Goal: Information Seeking & Learning: Learn about a topic

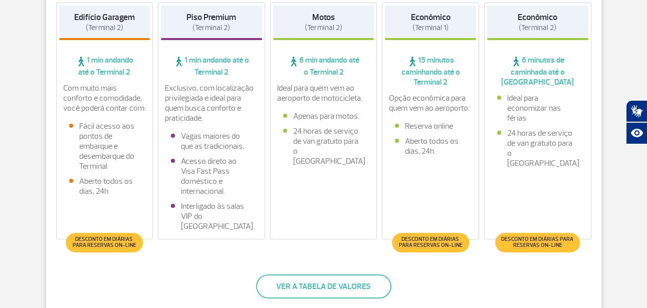
scroll to position [276, 0]
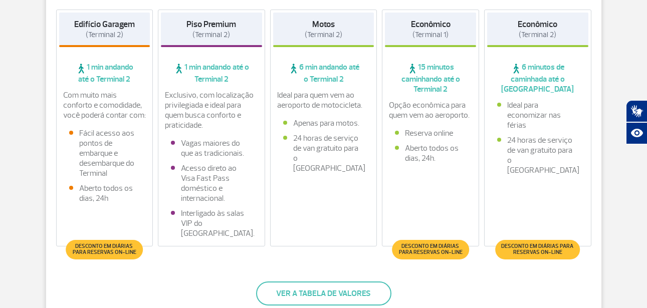
drag, startPoint x: 654, startPoint y: 25, endPoint x: 609, endPoint y: 68, distance: 62.4
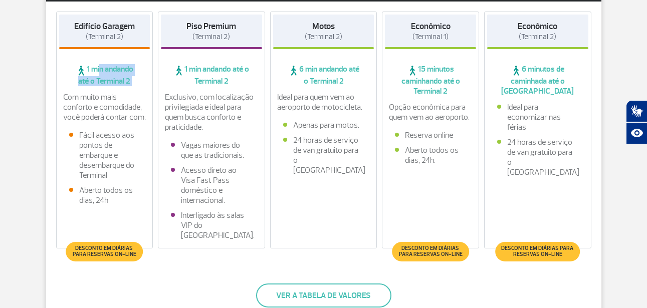
drag, startPoint x: 93, startPoint y: 68, endPoint x: 136, endPoint y: 86, distance: 46.9
click at [137, 89] on div "Edifício Garagem (Terminal 2) 1 min andando até o Terminal 2 Com muito mais con…" at bounding box center [104, 130] width 97 height 237
click at [136, 86] on div "Edifício Garagem (Terminal 2) 1 min andando até o Terminal 2 Com muito mais con…" at bounding box center [104, 130] width 97 height 237
click at [40, 88] on div "Parceiro Oficial * Data de Entrada * Horário da Entrada * Data da Saída * Horár…" at bounding box center [324, 137] width 572 height 466
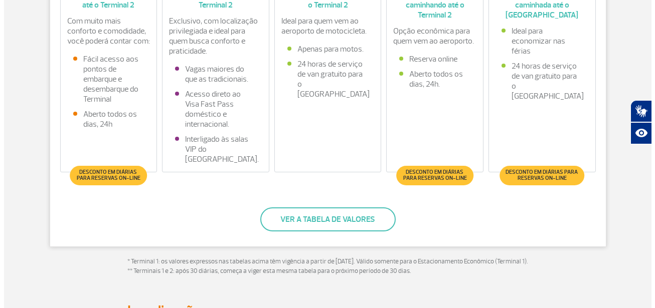
scroll to position [442, 0]
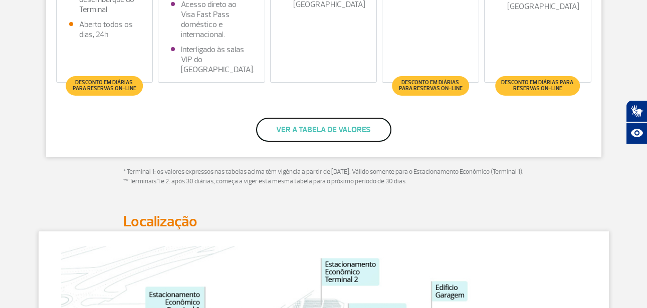
click at [315, 127] on button "Ver a tabela de valores" at bounding box center [323, 130] width 135 height 24
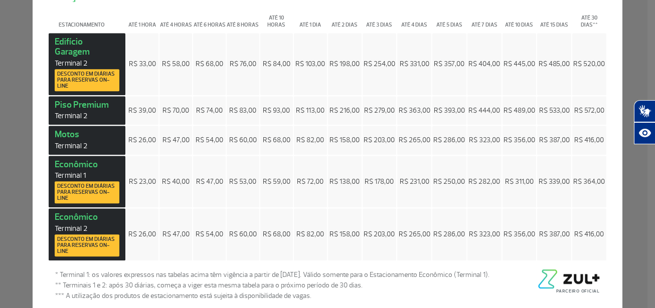
scroll to position [0, 0]
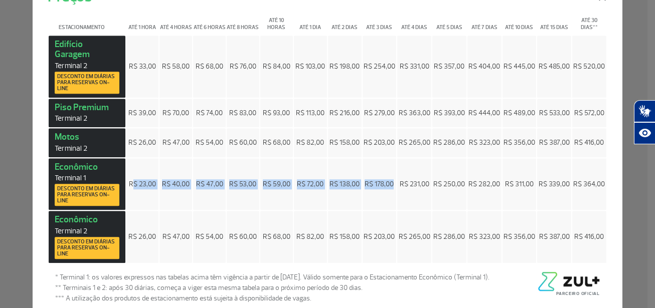
drag, startPoint x: 132, startPoint y: 181, endPoint x: 417, endPoint y: 173, distance: 284.9
click at [420, 174] on tr "Econômico Terminal 1 Desconto em diárias para reservas on-line R$ 23,00 R$ 40,0…" at bounding box center [327, 184] width 557 height 52
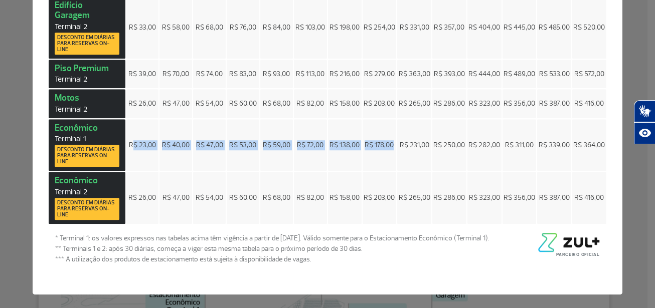
scroll to position [41, 0]
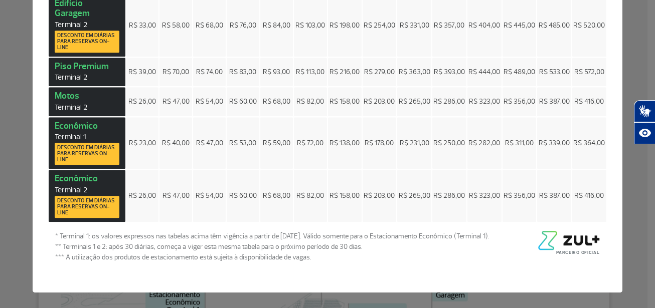
click at [631, 187] on div "Preços × Estacionamento Até 1 hora Até 4 horas Até 6 horas Até 8 horas Até 10 h…" at bounding box center [327, 154] width 655 height 308
click at [631, 184] on div "Preços × Estacionamento Até 1 hora Até 4 horas Até 6 horas Até 8 horas Até 10 h…" at bounding box center [327, 154] width 655 height 308
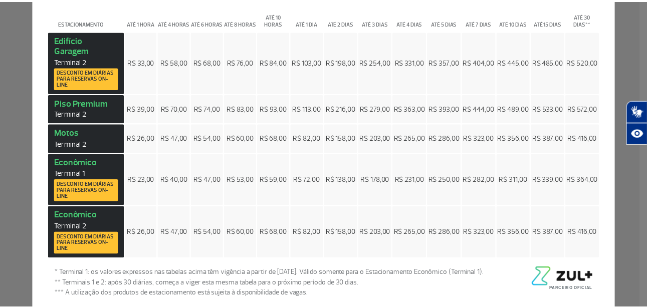
scroll to position [2, 0]
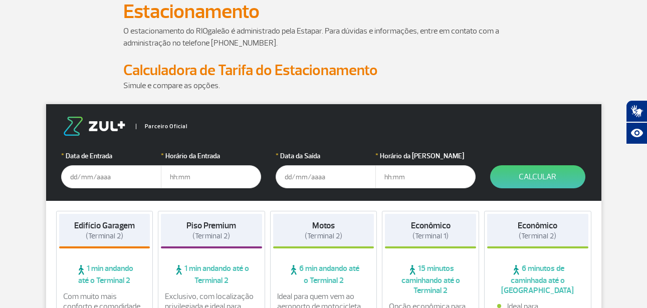
scroll to position [0, 0]
